Goal: Task Accomplishment & Management: Manage account settings

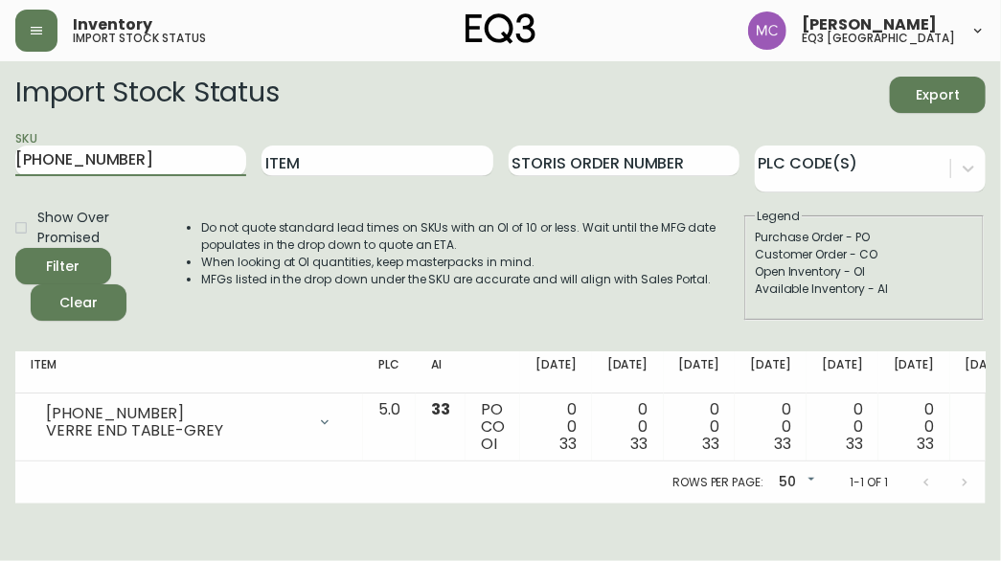
drag, startPoint x: 139, startPoint y: 170, endPoint x: -8, endPoint y: 194, distance: 148.5
click at [0, 194] on html "Inventory import stock status [PERSON_NAME] eq3 [GEOGRAPHIC_DATA] Import Stock …" at bounding box center [500, 252] width 1001 height 504
paste input "[PHONE_NUMBER]"
type input "[PHONE_NUMBER]"
click at [15, 248] on button "Filter" at bounding box center [63, 266] width 96 height 36
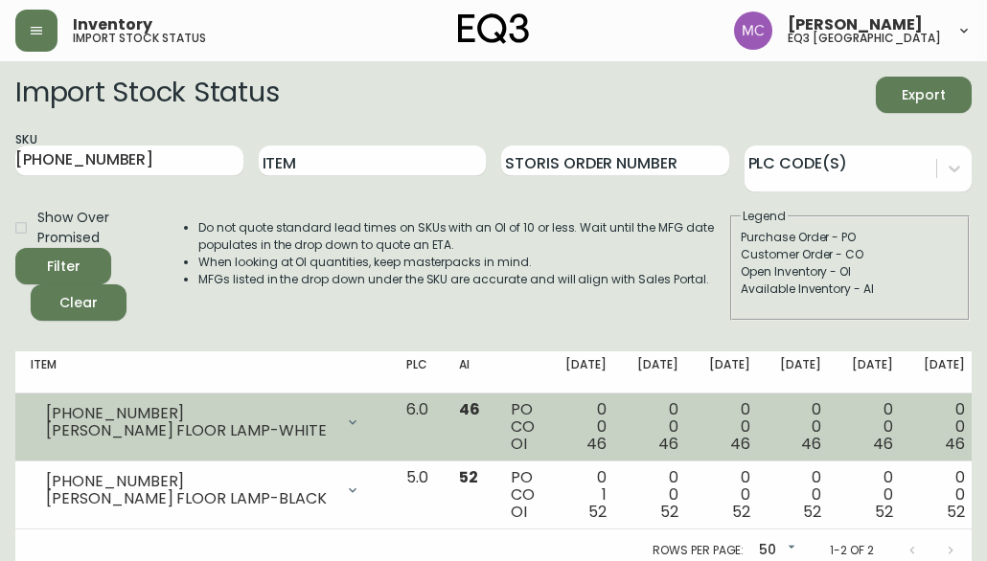
click at [148, 407] on div "3180-253-0" at bounding box center [189, 413] width 287 height 17
drag, startPoint x: 137, startPoint y: 413, endPoint x: 44, endPoint y: 411, distance: 92.9
click at [44, 411] on div "3180-253-0 GROVE OPAL FLOOR LAMP-WHITE" at bounding box center [203, 422] width 345 height 42
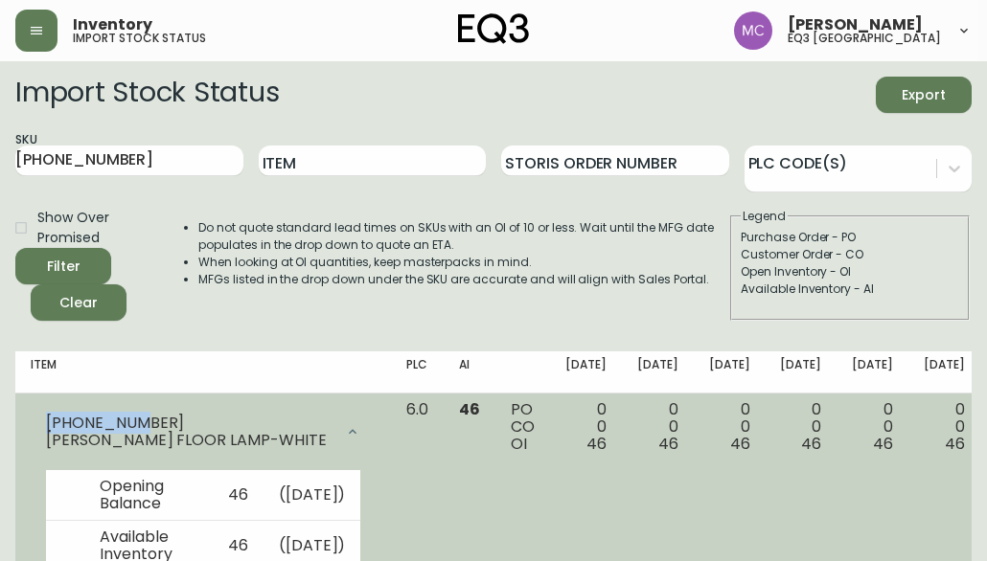
copy div "3180-253-0"
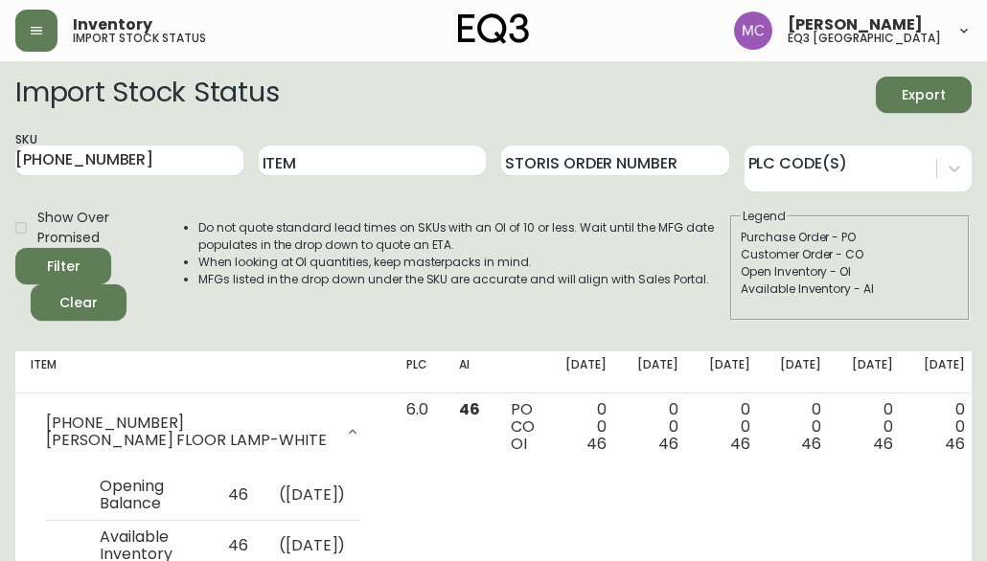
click at [10, 417] on main "Import Stock Status Export SKU 3180-253-0 Item Storis Order Number PLC Code(s) …" at bounding box center [493, 383] width 987 height 645
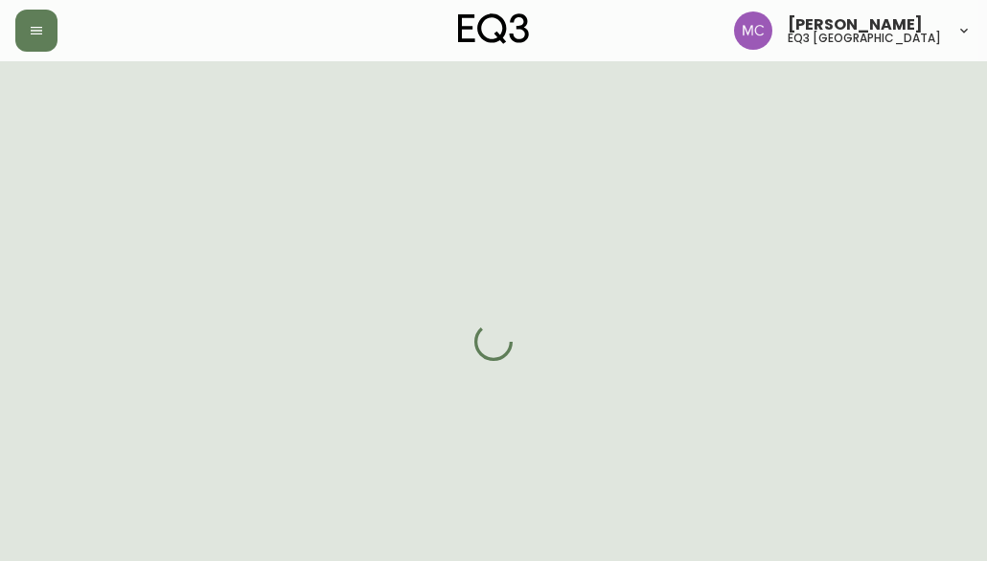
select select "BC"
select select "CA"
select select "CA_EN"
select select "Trade Show"
select select "Interior Designer"
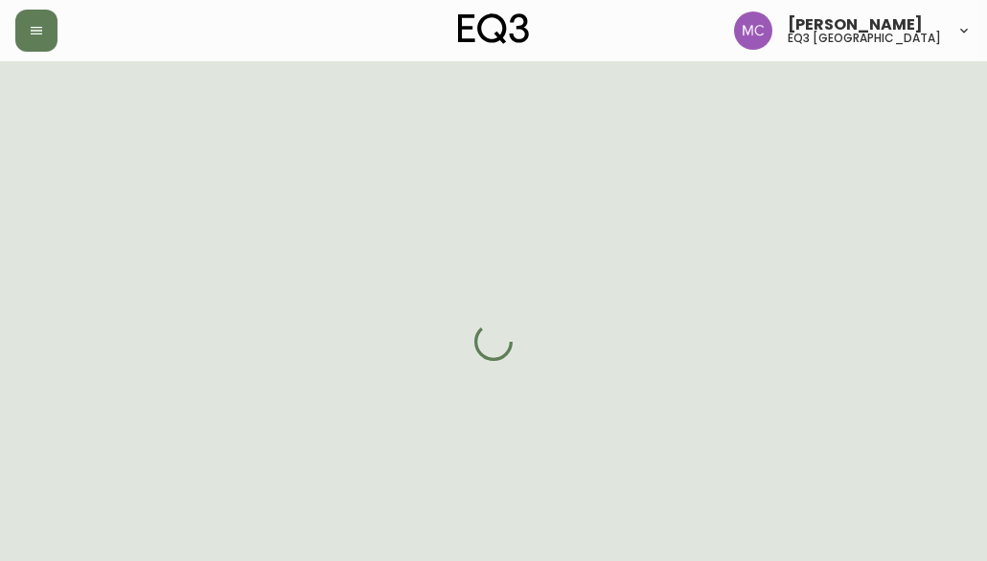
select select "false"
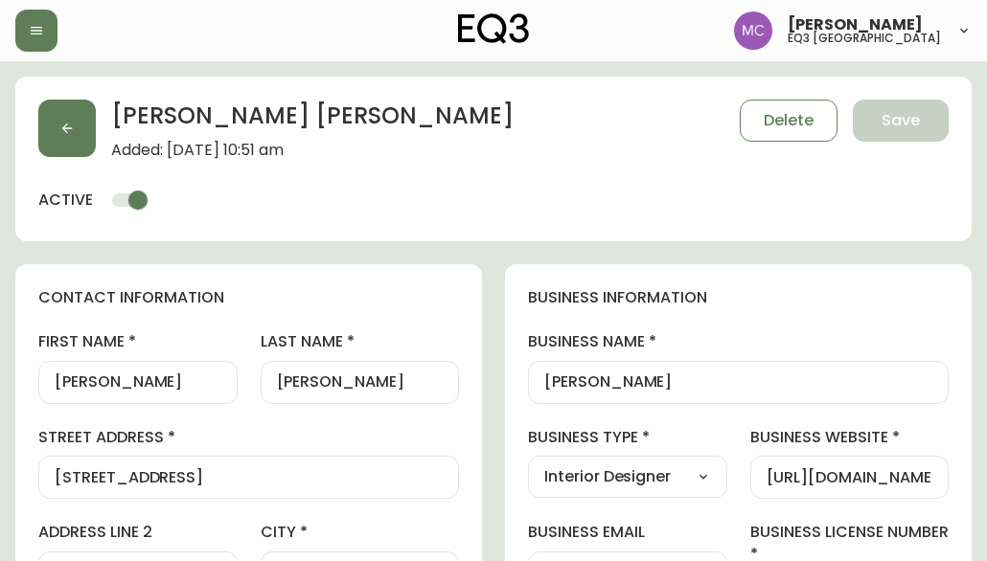
type input "EQ3 [GEOGRAPHIC_DATA]"
select select "cjw10z96p001r6gs00juufhhe"
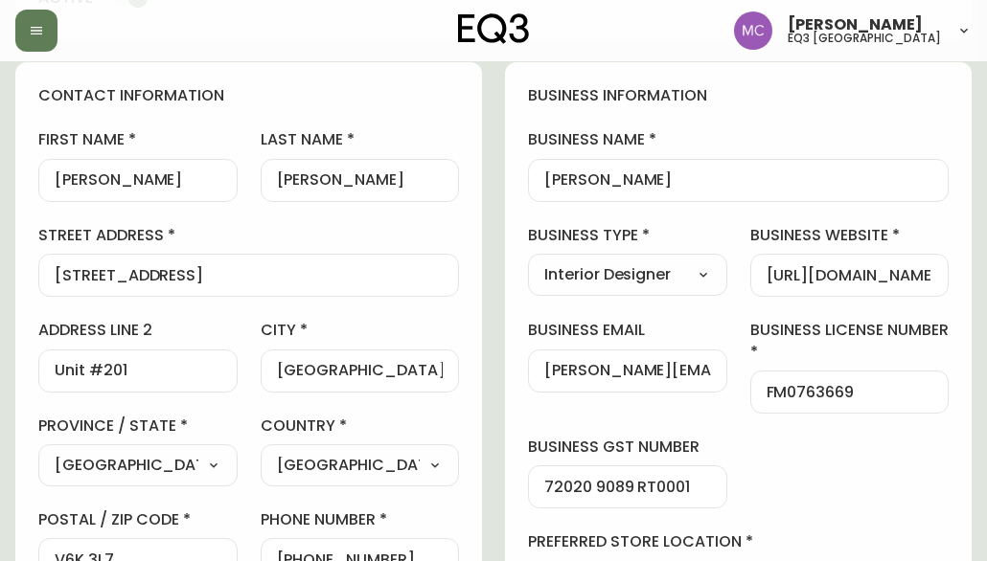
scroll to position [204, 0]
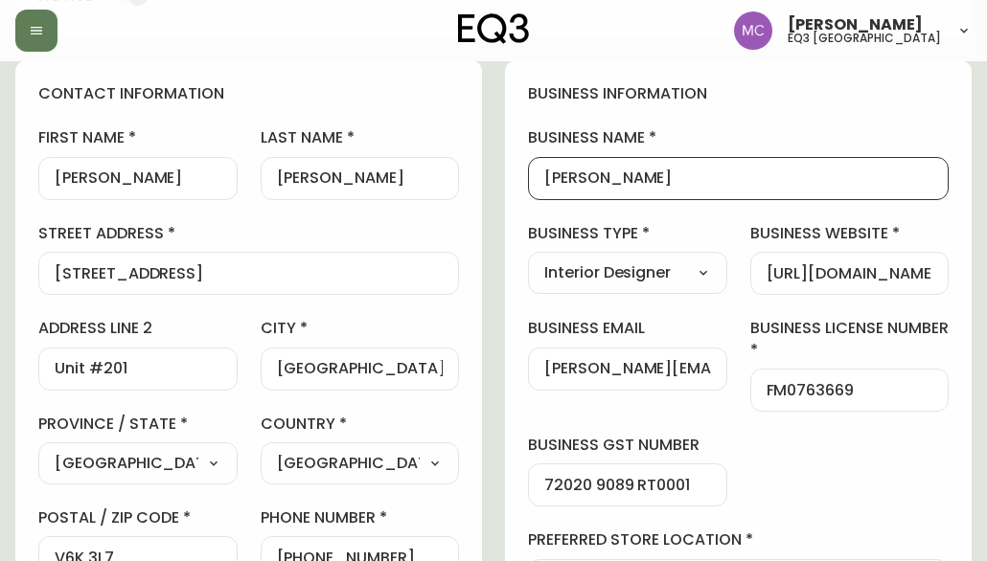
click at [699, 187] on input "[PERSON_NAME]" at bounding box center [738, 179] width 388 height 18
drag, startPoint x: 725, startPoint y: 185, endPoint x: 476, endPoint y: 205, distance: 249.9
type input "[PERSON_NAME] Design"
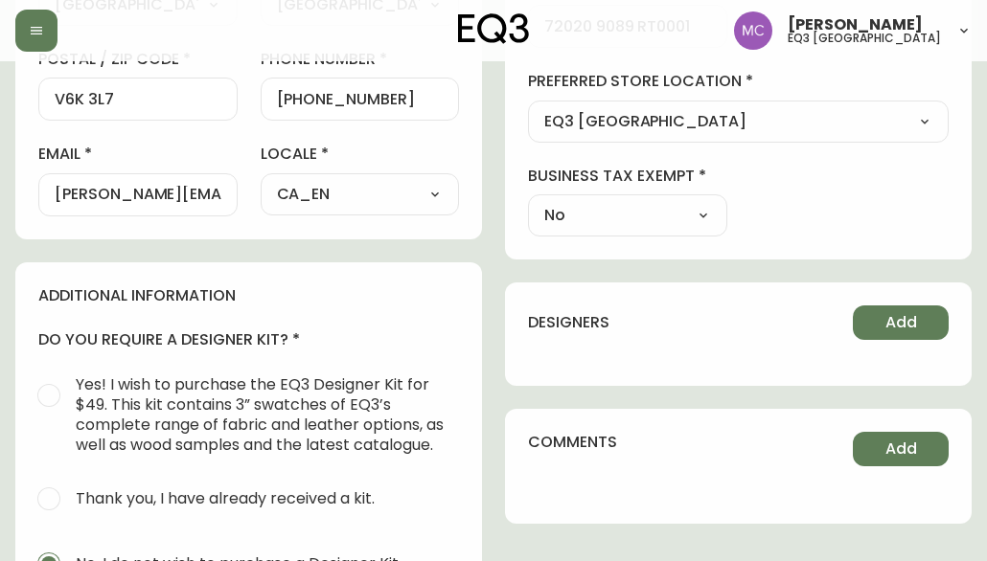
scroll to position [0, 0]
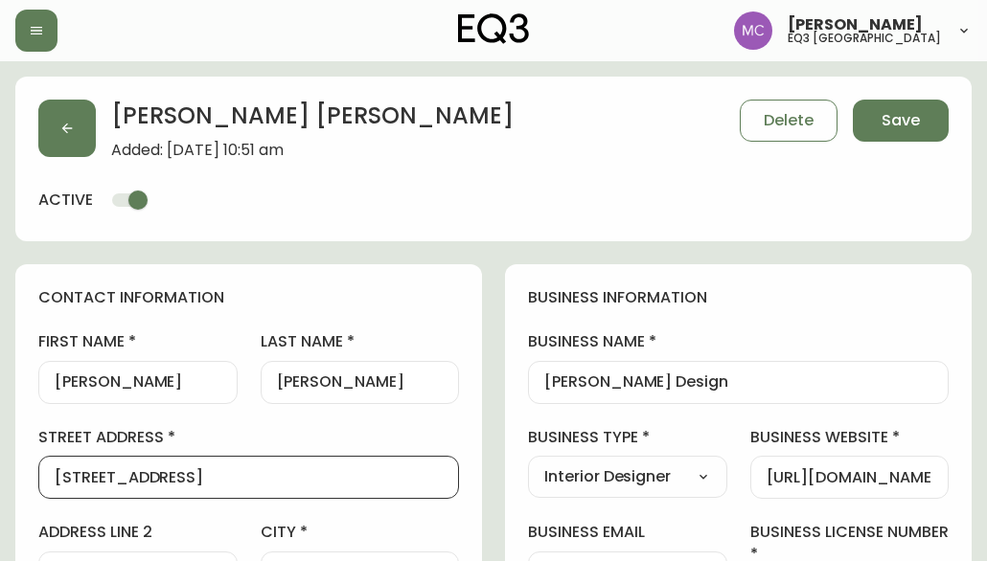
drag, startPoint x: 210, startPoint y: 470, endPoint x: -8, endPoint y: 438, distance: 219.9
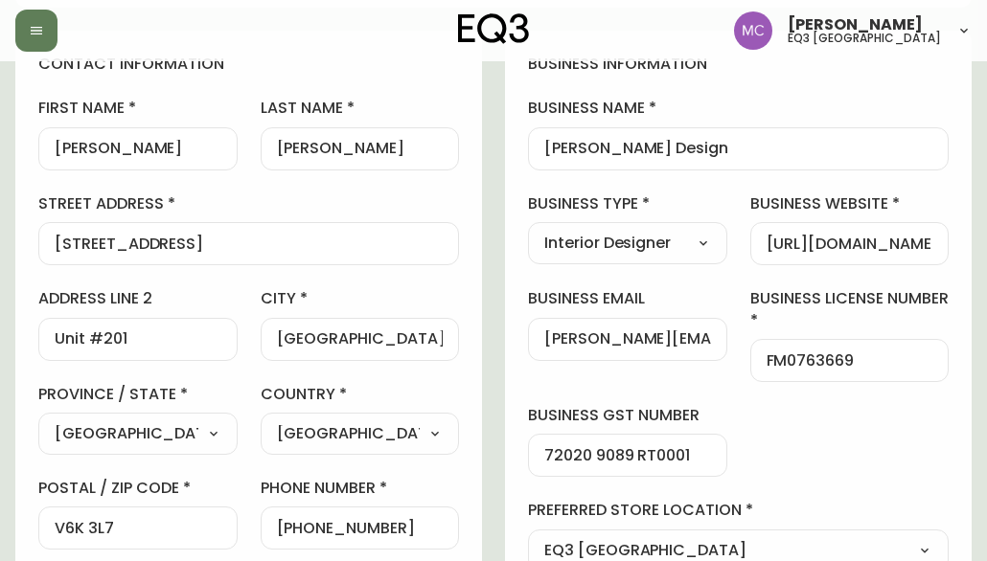
scroll to position [245, 0]
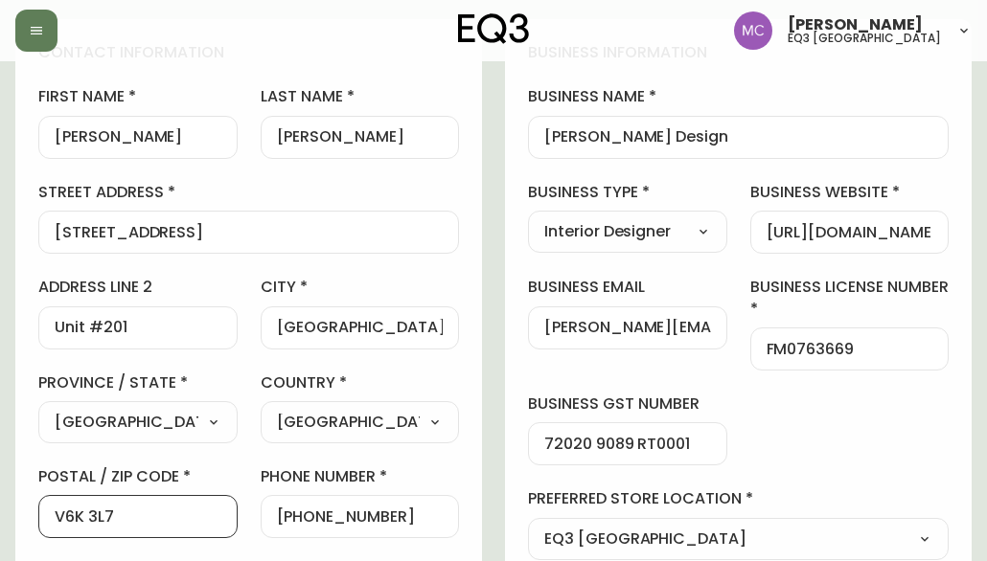
drag, startPoint x: 126, startPoint y: 511, endPoint x: -8, endPoint y: 504, distance: 134.3
click at [0, 504] on html "[PERSON_NAME] eq3 [GEOGRAPHIC_DATA] [PERSON_NAME] Added: [DATE] 10:51 am Delete…" at bounding box center [493, 523] width 987 height 1537
click at [10, 423] on main "[PERSON_NAME] Added: [DATE] 10:51 am Delete Save active contact information fir…" at bounding box center [493, 554] width 987 height 1476
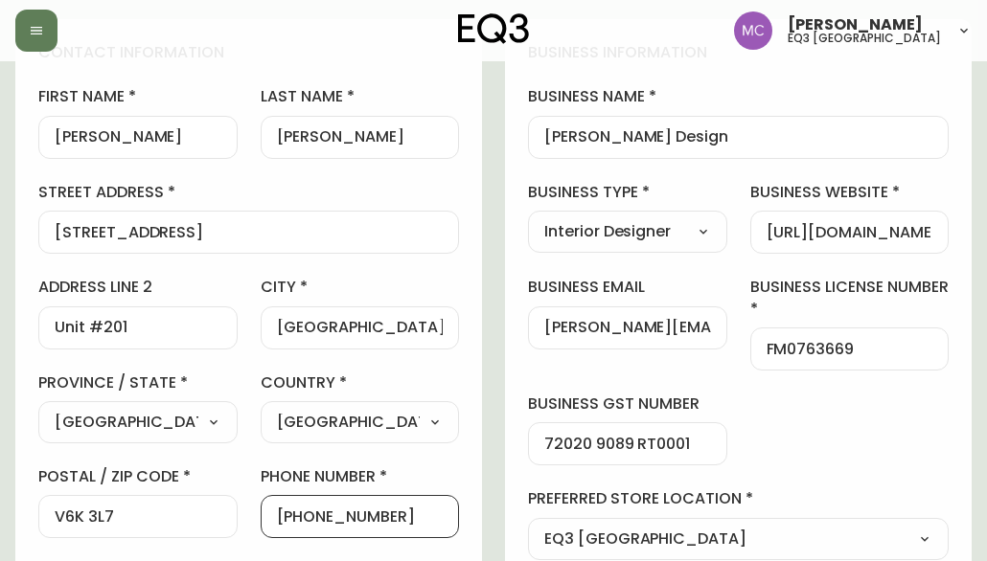
scroll to position [0, 0]
drag, startPoint x: 402, startPoint y: 516, endPoint x: 295, endPoint y: 518, distance: 107.3
click at [295, 518] on input "[PHONE_NUMBER]" at bounding box center [360, 517] width 167 height 18
click at [8, 436] on main "[PERSON_NAME] Added: [DATE] 10:51 am Delete Save active contact information fir…" at bounding box center [493, 554] width 987 height 1476
drag, startPoint x: 535, startPoint y: 327, endPoint x: 651, endPoint y: 326, distance: 116.9
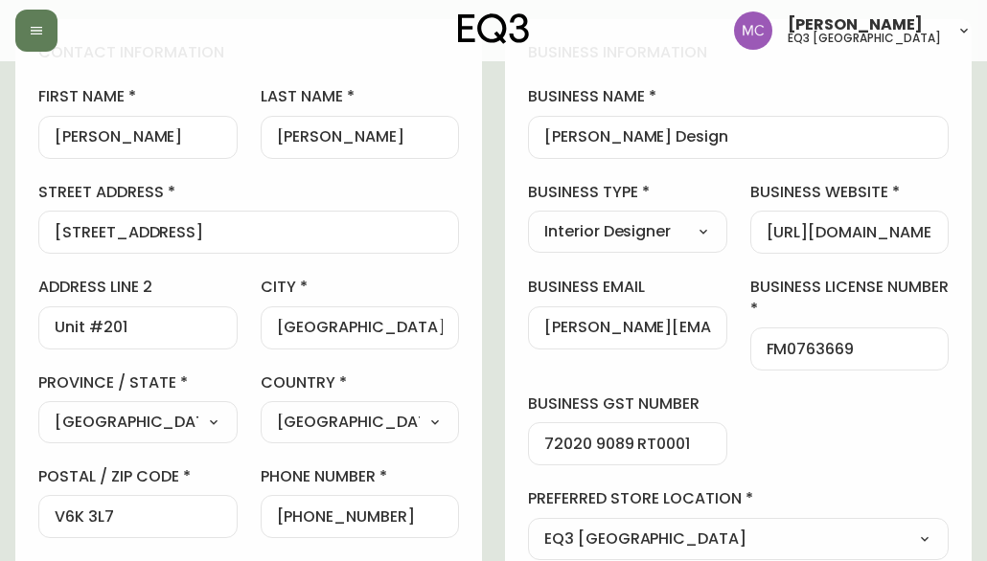
click at [651, 326] on div "[PERSON_NAME][EMAIL_ADDRESS][DOMAIN_NAME]" at bounding box center [627, 328] width 199 height 43
click at [651, 326] on input "[PERSON_NAME][EMAIL_ADDRESS][DOMAIN_NAME]" at bounding box center [627, 328] width 167 height 18
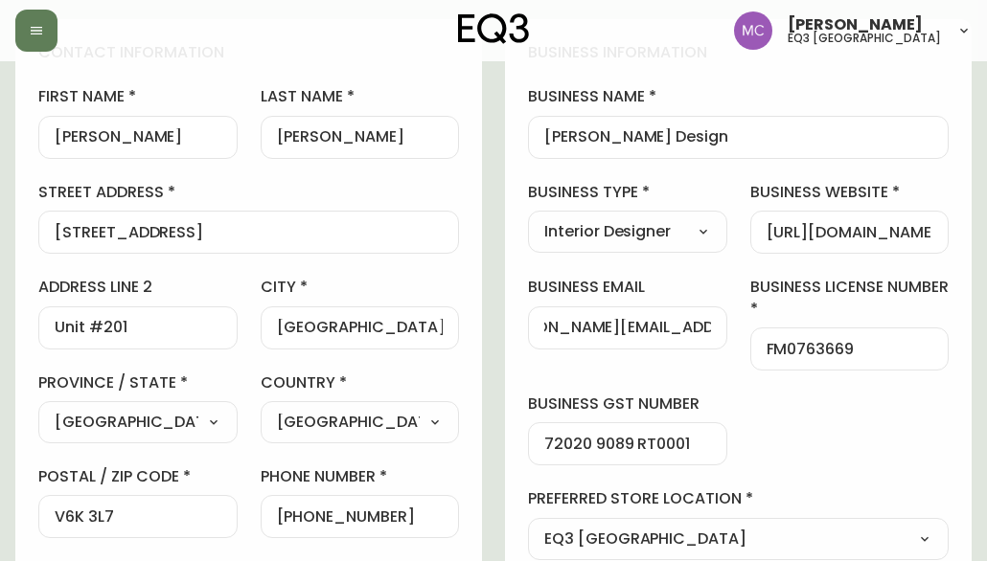
scroll to position [0, 0]
click at [8, 311] on main "[PERSON_NAME] Added: [DATE] 10:51 am Delete Save active contact information fir…" at bounding box center [493, 554] width 987 height 1476
